Goal: Transaction & Acquisition: Purchase product/service

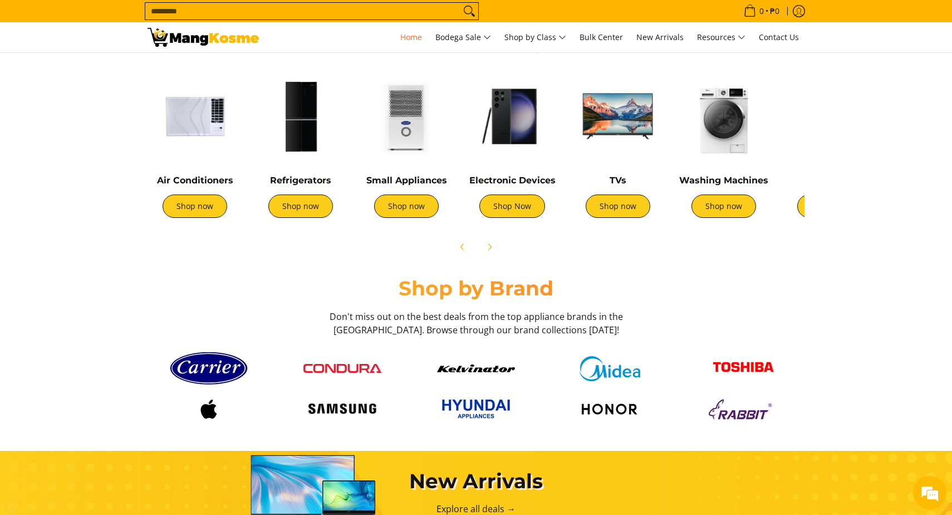
scroll to position [422, 0]
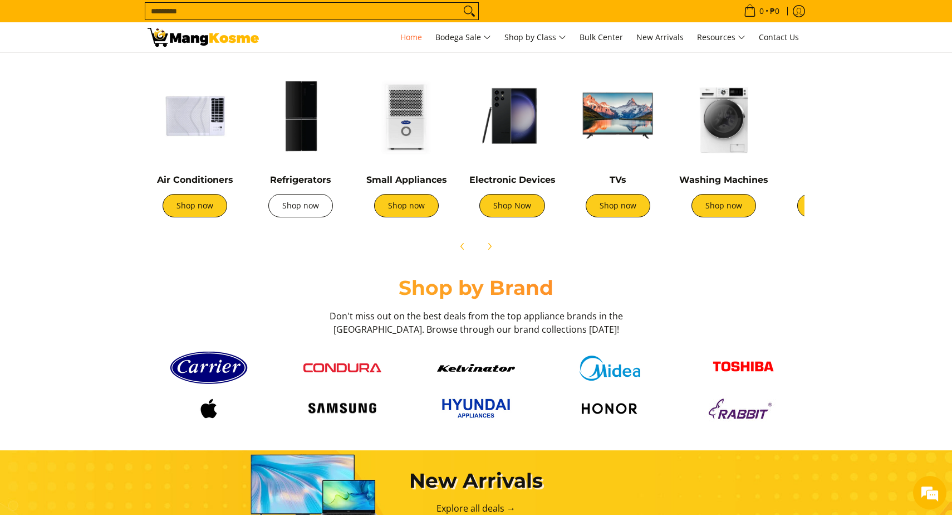
click at [302, 212] on link "Shop now" at bounding box center [300, 205] width 65 height 23
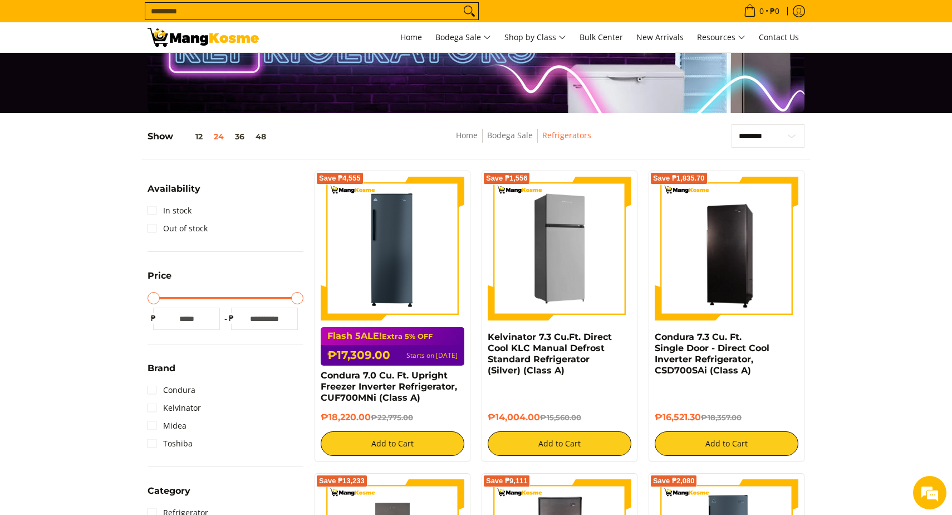
scroll to position [86, 0]
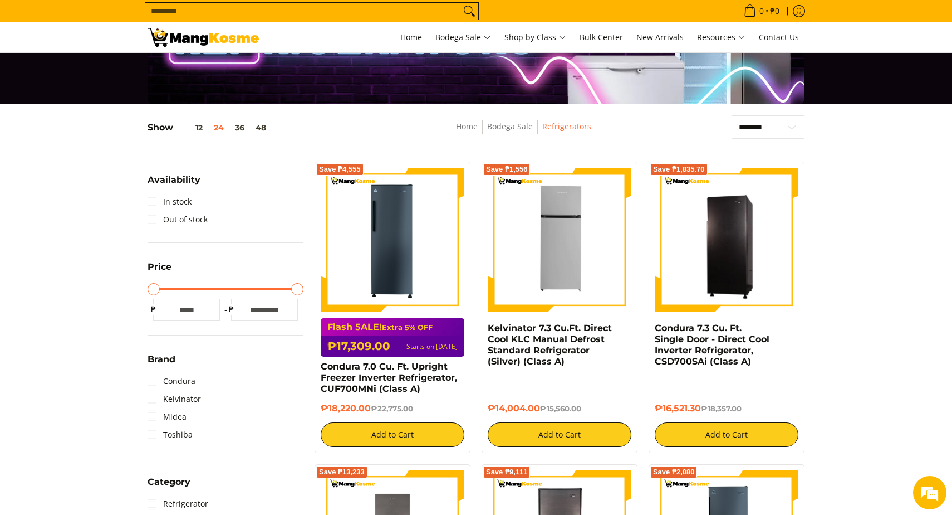
click at [199, 309] on input "*" at bounding box center [186, 310] width 67 height 22
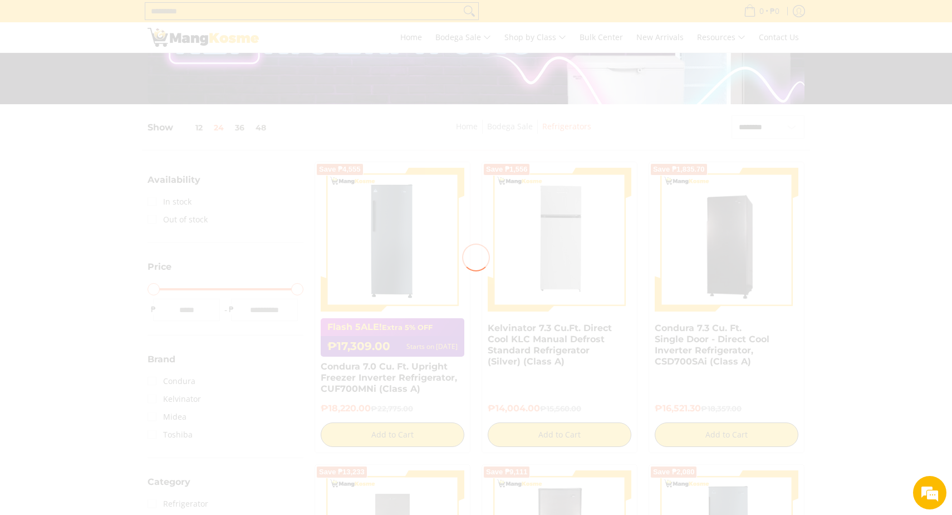
type input "****"
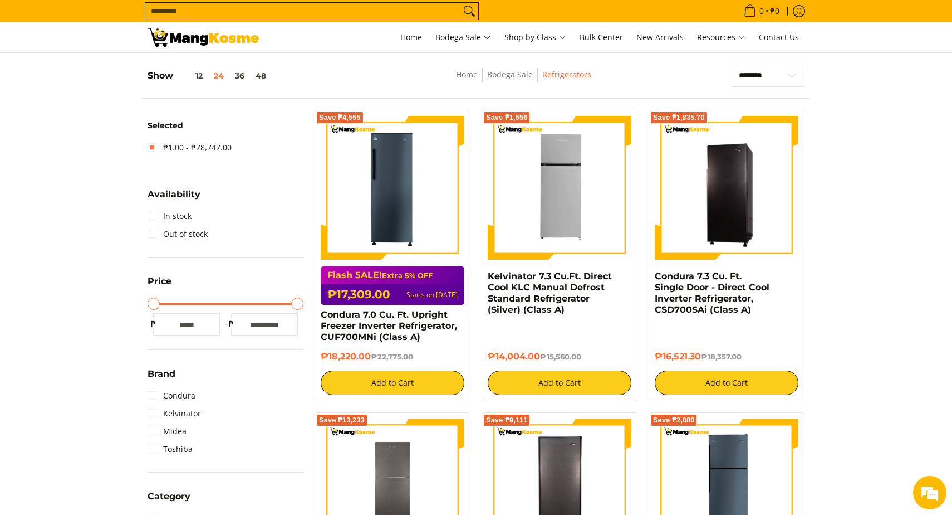
scroll to position [148, 0]
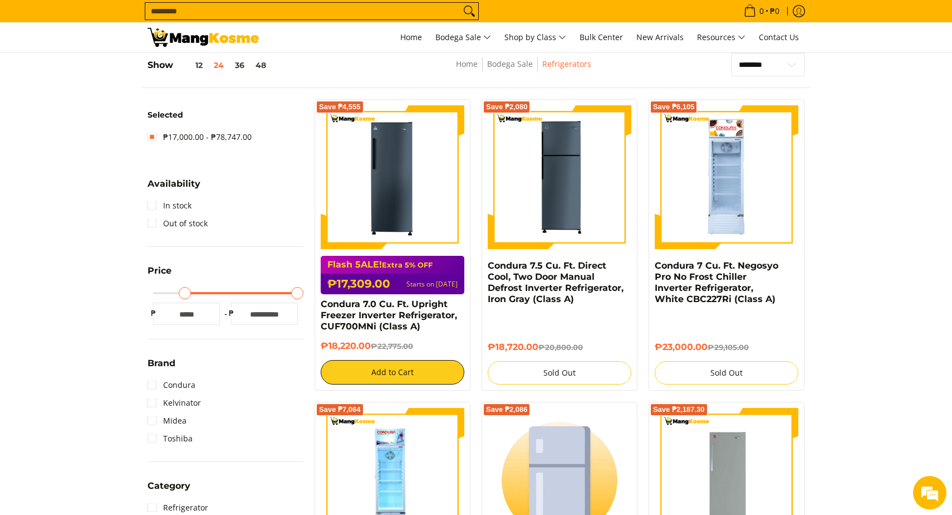
click at [253, 319] on input "*****" at bounding box center [264, 313] width 67 height 22
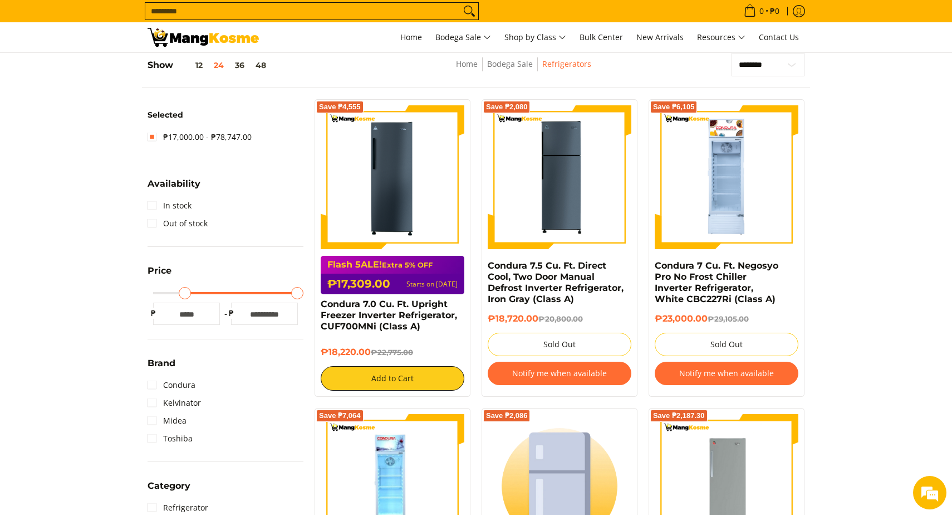
click at [253, 319] on input "*****" at bounding box center [264, 313] width 67 height 22
type input "*****"
click at [0, 0] on div at bounding box center [0, 0] width 0 height 0
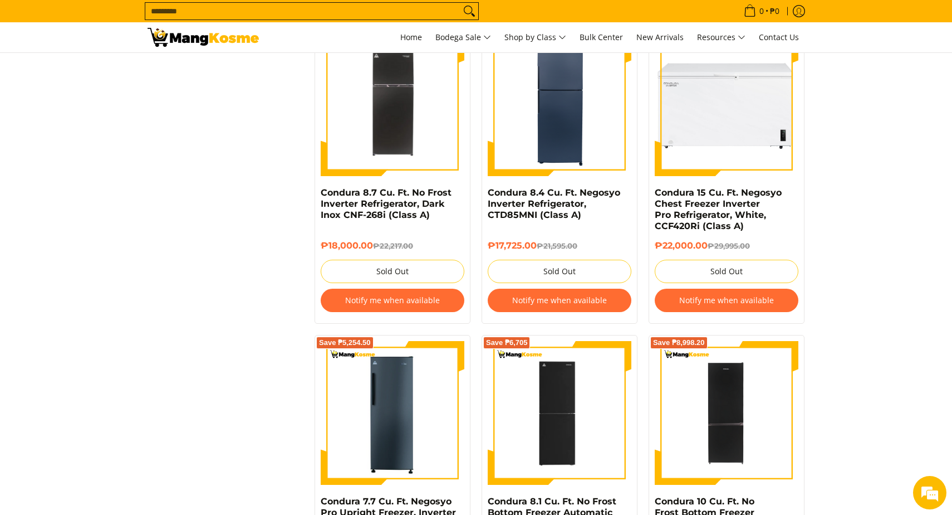
scroll to position [1980, 0]
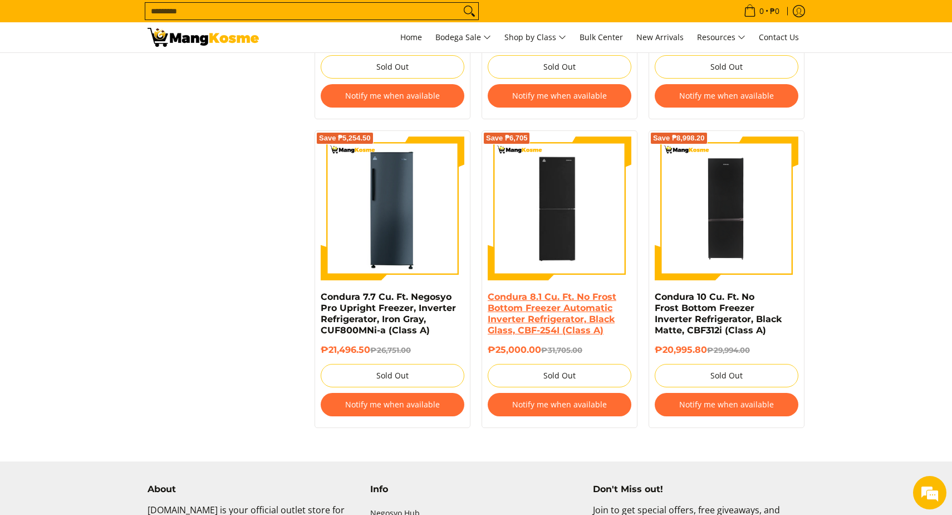
click at [554, 308] on link "Condura 8.1 Cu. Ft. No Frost Bottom Freezer Automatic Inverter Refrigerator, Bl…" at bounding box center [552, 313] width 129 height 44
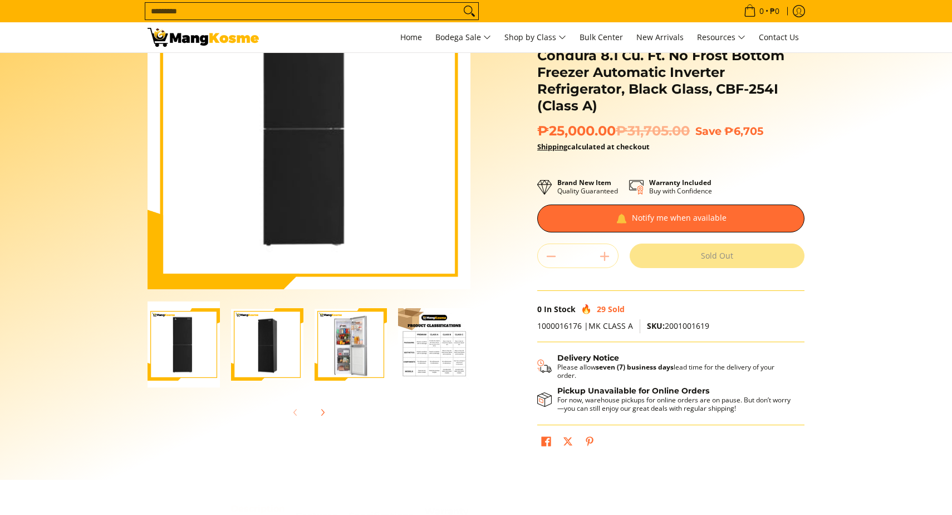
scroll to position [271, 0]
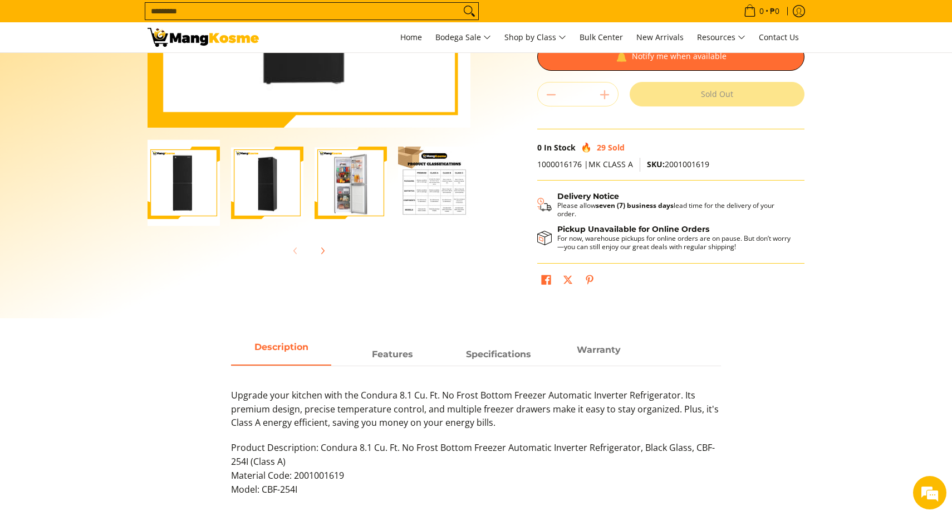
click at [419, 189] on img "Condura 8.1 Cu. Ft. No Frost Bottom Freezer Automatic Inverter Refrigerator, Bl…" at bounding box center [434, 182] width 72 height 72
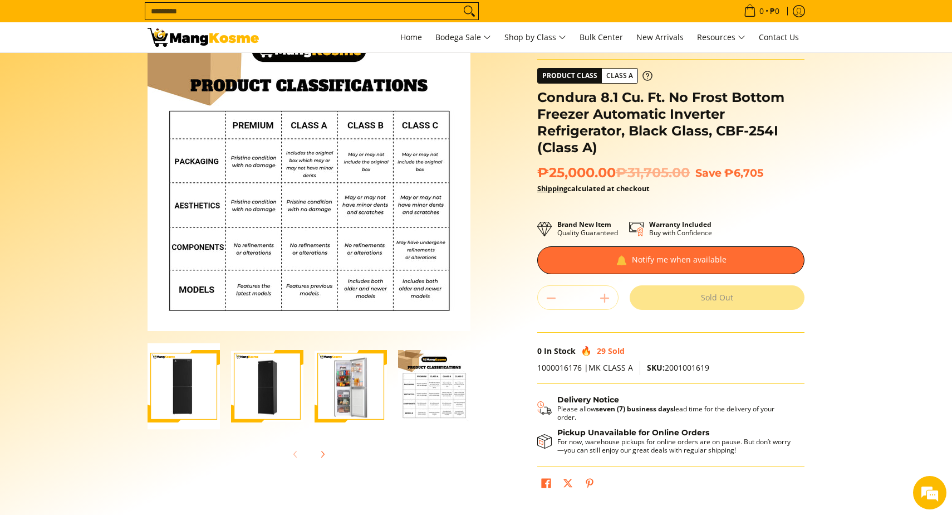
scroll to position [68, 0]
click at [367, 387] on img "Condura 8.1 Cu. Ft. No Frost Bottom Freezer Automatic Inverter Refrigerator, Bl…" at bounding box center [351, 385] width 72 height 71
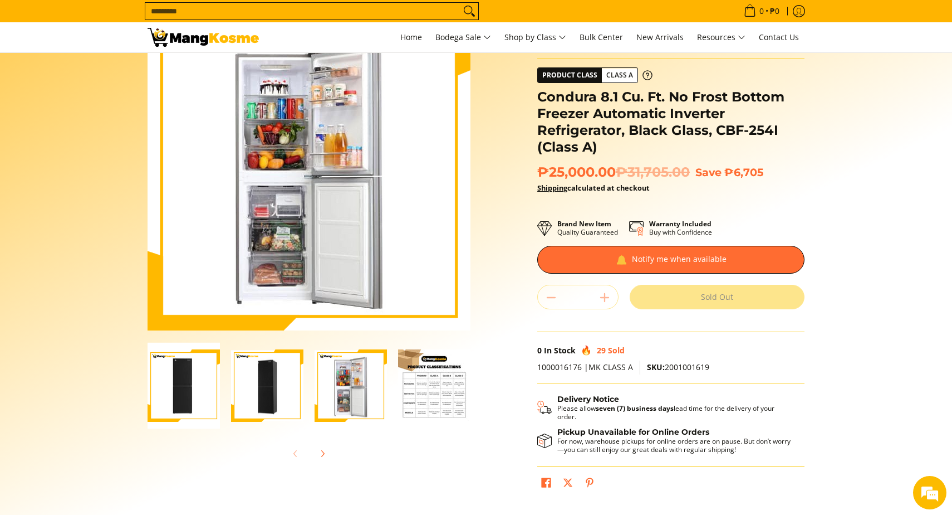
click at [417, 383] on img "Condura 8.1 Cu. Ft. No Frost Bottom Freezer Automatic Inverter Refrigerator, Bl…" at bounding box center [434, 385] width 72 height 72
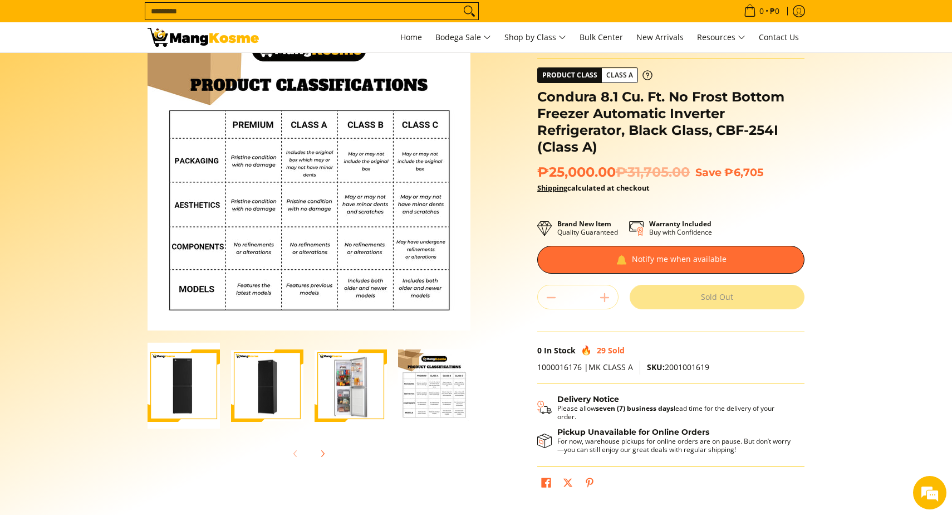
scroll to position [0, 0]
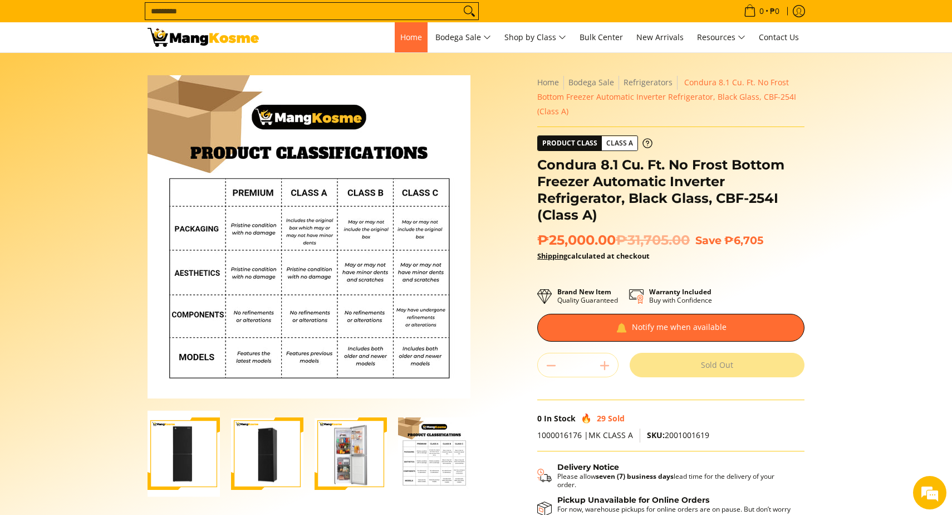
click at [400, 38] on span "Home" at bounding box center [411, 37] width 22 height 11
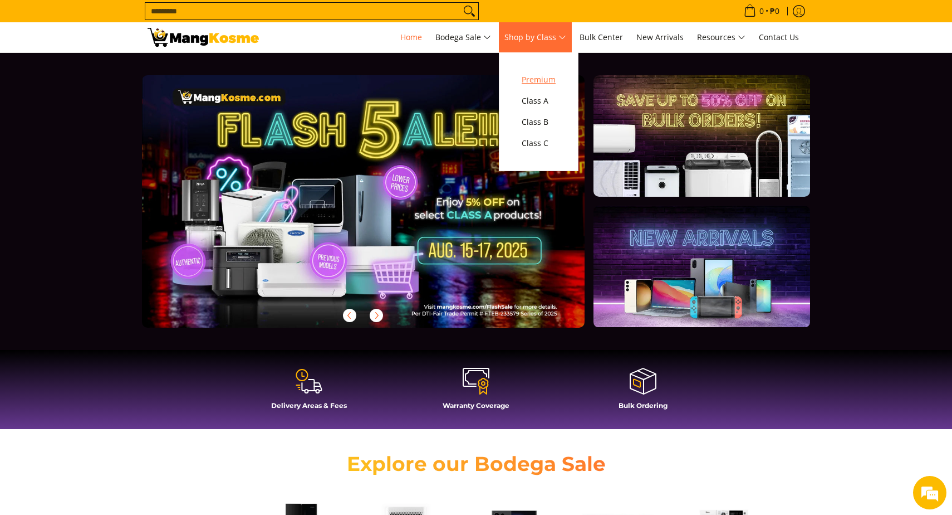
click at [555, 73] on span "Premium" at bounding box center [539, 80] width 34 height 14
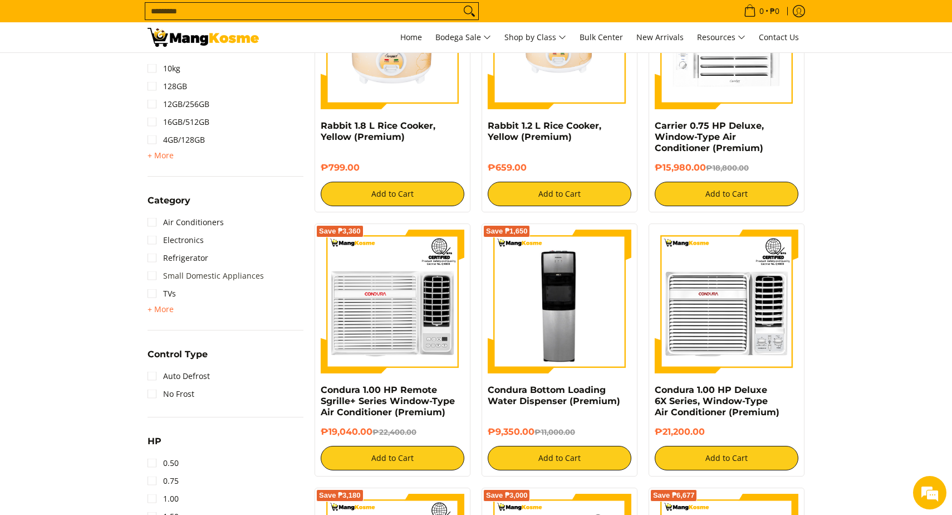
scroll to position [564, 0]
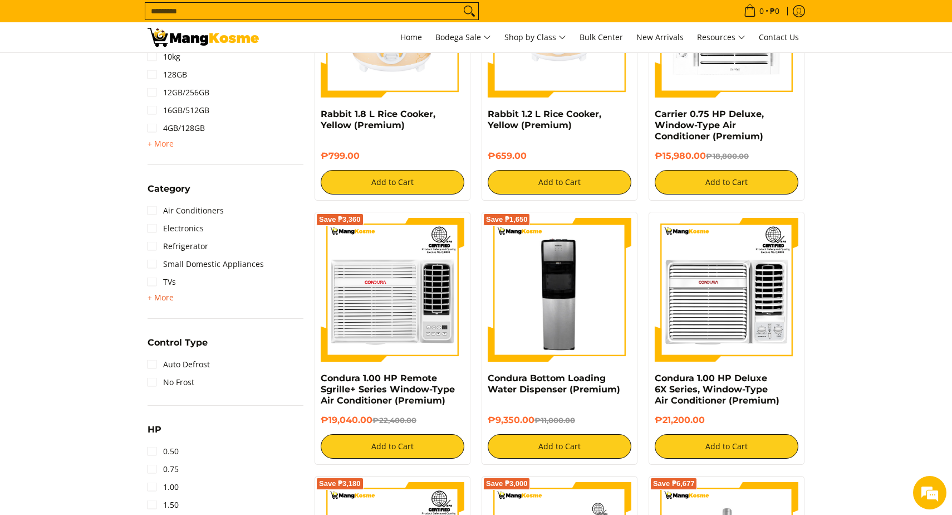
click at [167, 300] on span "+ More" at bounding box center [161, 297] width 26 height 9
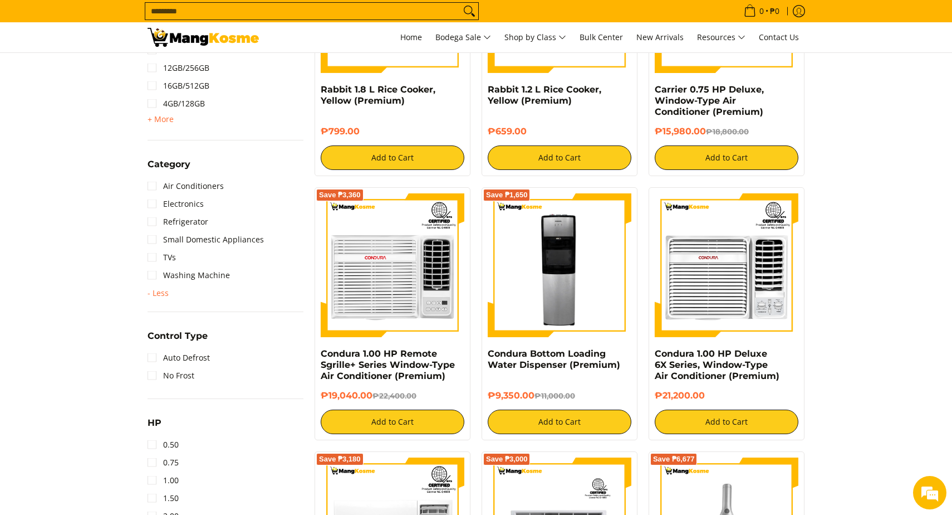
scroll to position [589, 0]
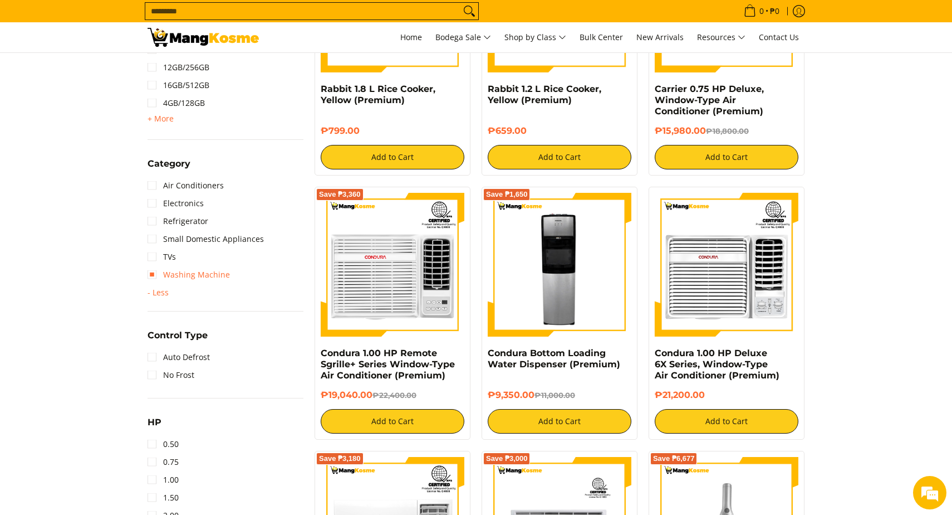
click at [207, 273] on link "Washing Machine" at bounding box center [189, 275] width 82 height 18
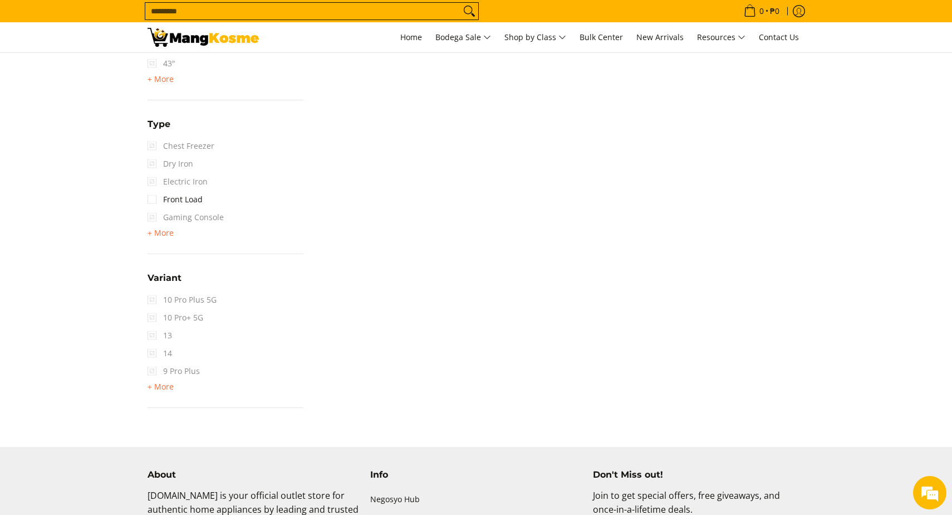
scroll to position [1482, 0]
